Goal: Register for event/course

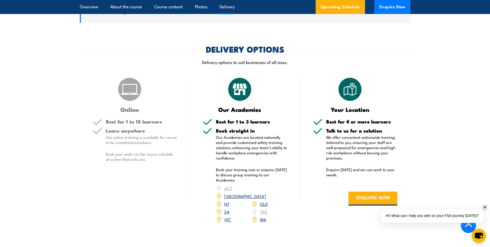
scroll to position [698, 0]
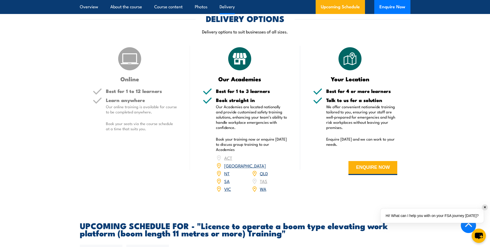
click at [227, 178] on link "SA" at bounding box center [226, 181] width 5 height 6
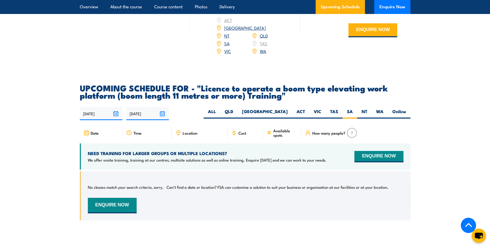
scroll to position [834, 0]
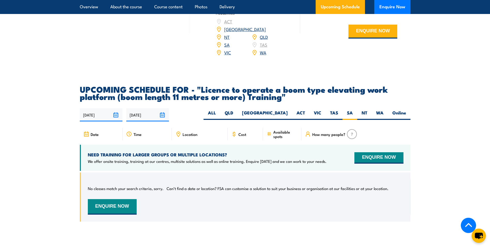
click at [117, 108] on input "[DATE]" at bounding box center [101, 114] width 43 height 13
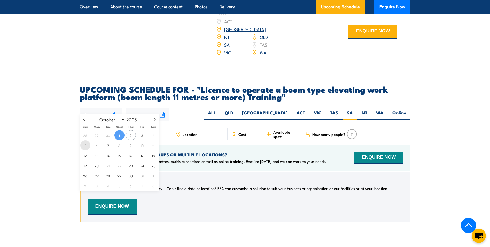
click at [85, 148] on span "5" at bounding box center [85, 145] width 10 height 10
type input "05/10/2025"
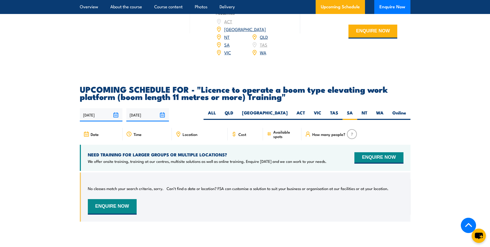
click at [157, 108] on input "[DATE]" at bounding box center [147, 114] width 43 height 13
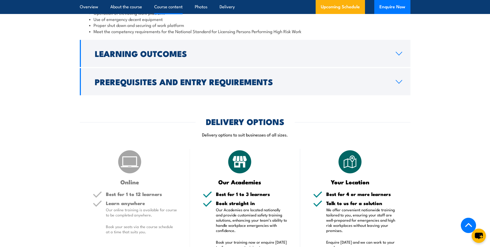
scroll to position [521, 0]
